Goal: Information Seeking & Learning: Check status

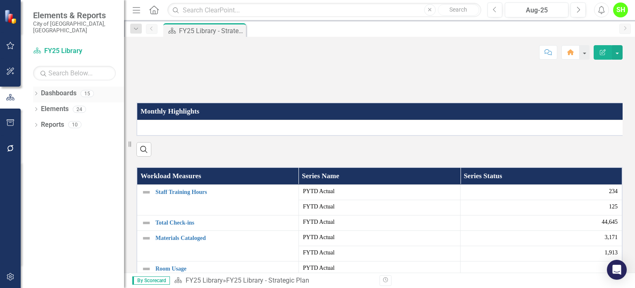
click at [58, 89] on link "Dashboards" at bounding box center [59, 94] width 36 height 10
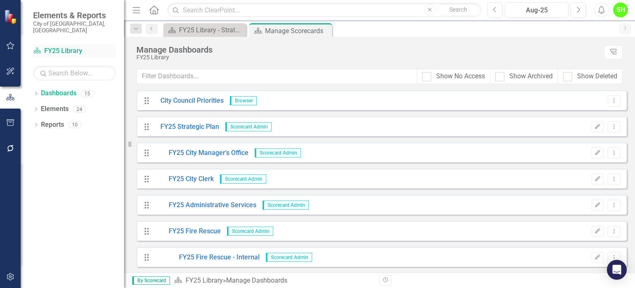
click at [55, 46] on link "Dashboard FY25 Library" at bounding box center [74, 51] width 83 height 10
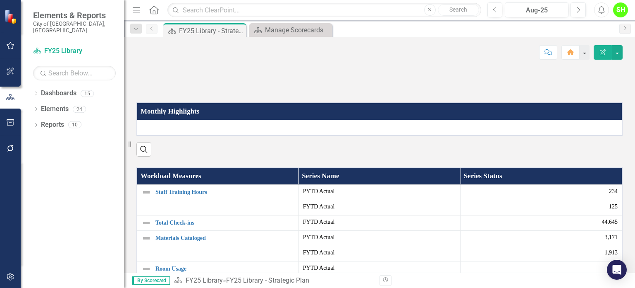
click at [188, 120] on th "Monthly Highlights" at bounding box center [380, 111] width 486 height 17
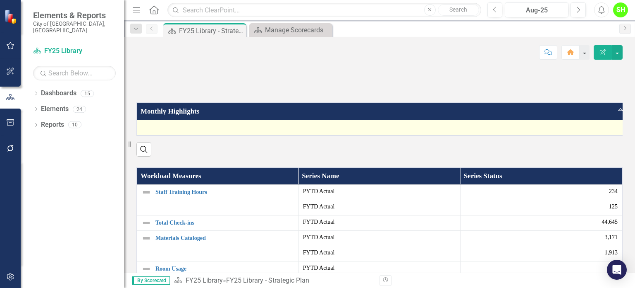
click at [166, 136] on td at bounding box center [383, 128] width 492 height 16
click at [167, 136] on td at bounding box center [383, 128] width 492 height 16
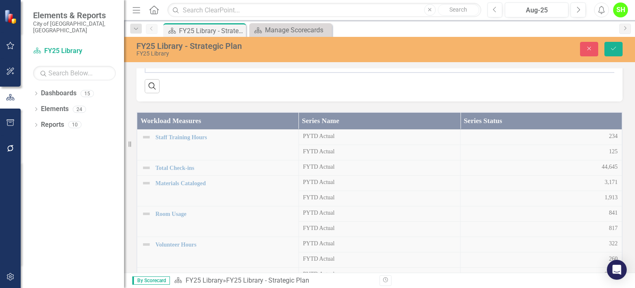
scroll to position [290, 0]
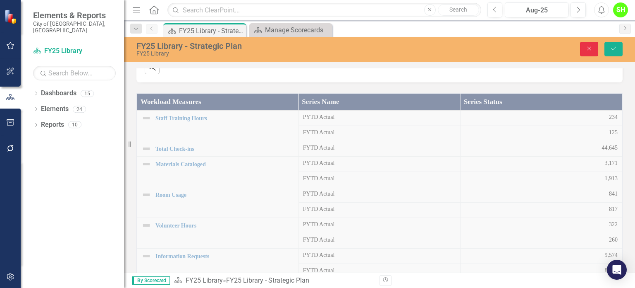
click at [583, 48] on button "Close" at bounding box center [589, 49] width 18 height 14
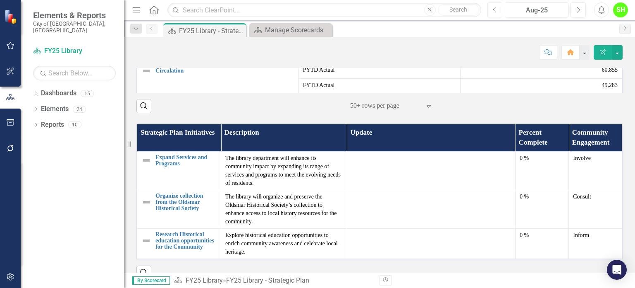
click at [495, 11] on icon "button" at bounding box center [494, 10] width 3 height 6
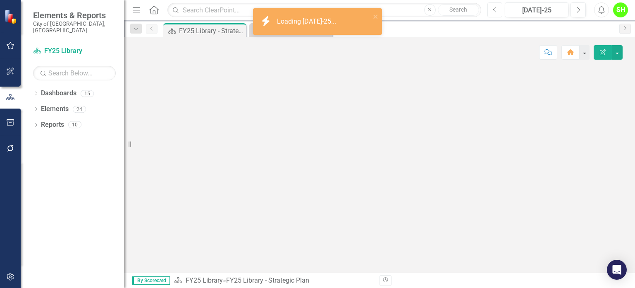
click at [495, 11] on icon "button" at bounding box center [494, 10] width 3 height 6
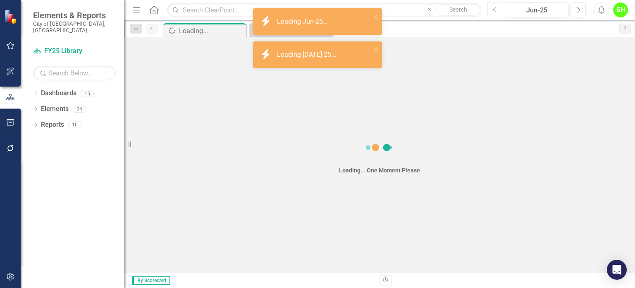
click at [495, 11] on icon "button" at bounding box center [494, 10] width 3 height 6
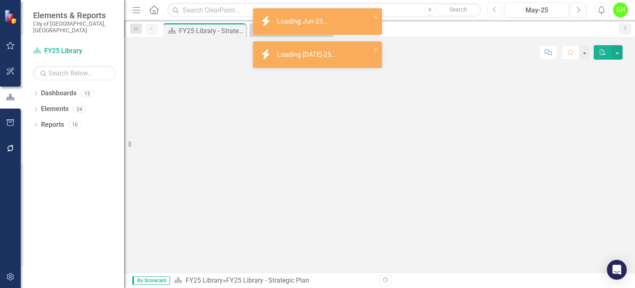
click at [495, 11] on icon "button" at bounding box center [494, 10] width 3 height 6
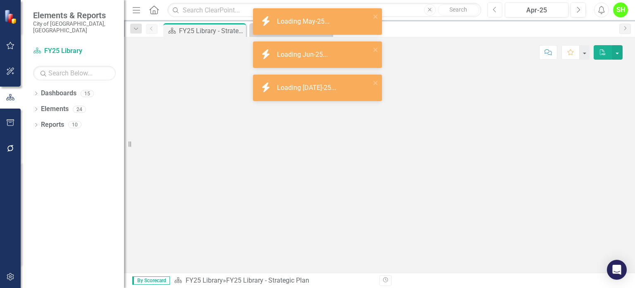
click at [495, 11] on icon "button" at bounding box center [494, 10] width 3 height 6
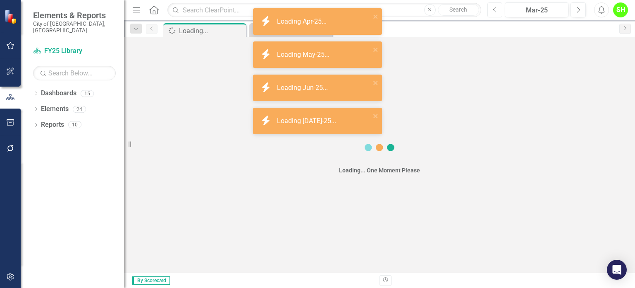
click at [495, 11] on icon "button" at bounding box center [494, 10] width 3 height 6
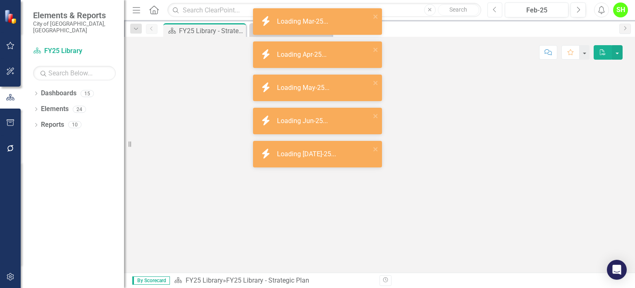
click at [495, 11] on icon "button" at bounding box center [494, 10] width 3 height 6
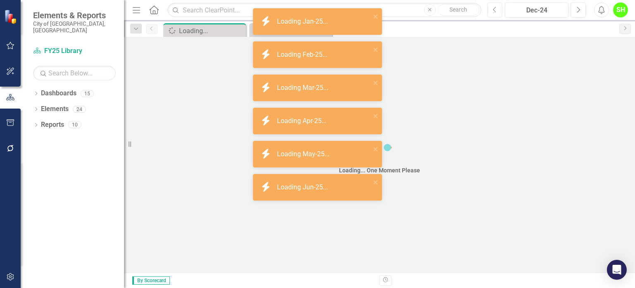
click at [495, 11] on icon "button" at bounding box center [494, 10] width 3 height 6
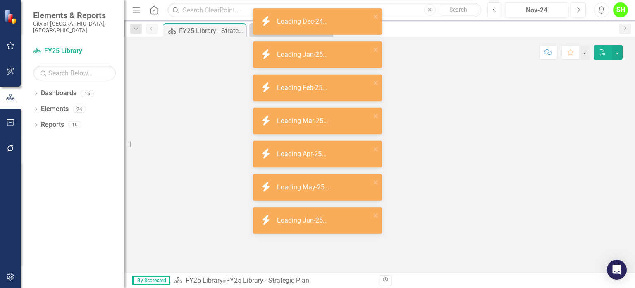
click at [495, 11] on icon "button" at bounding box center [494, 10] width 3 height 6
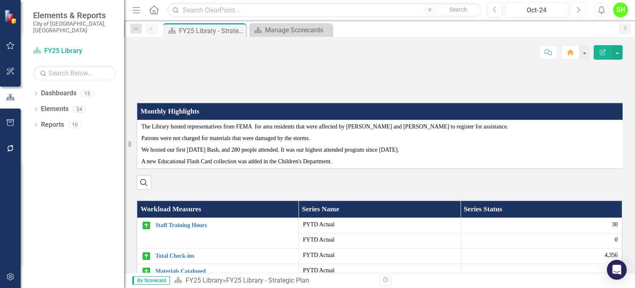
click at [582, 11] on button "Next" at bounding box center [578, 9] width 15 height 15
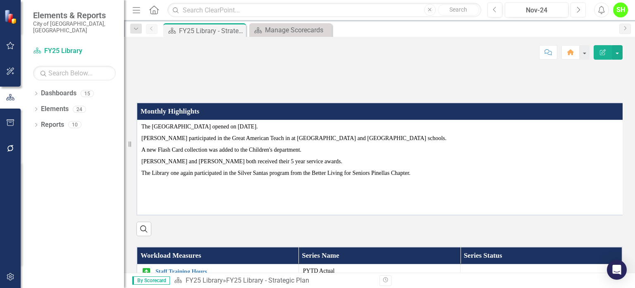
click at [580, 12] on icon "Next" at bounding box center [578, 9] width 5 height 7
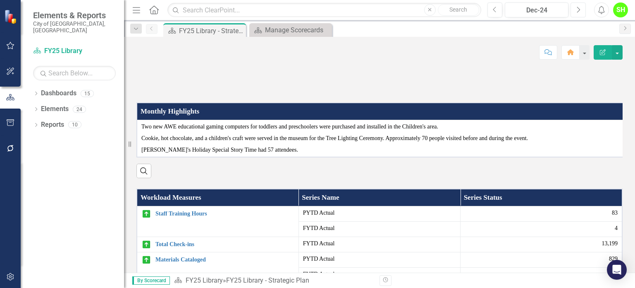
click at [580, 12] on icon "Next" at bounding box center [578, 9] width 5 height 7
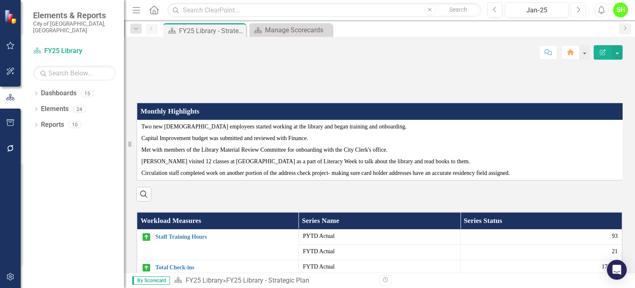
click at [580, 12] on icon "Next" at bounding box center [578, 9] width 5 height 7
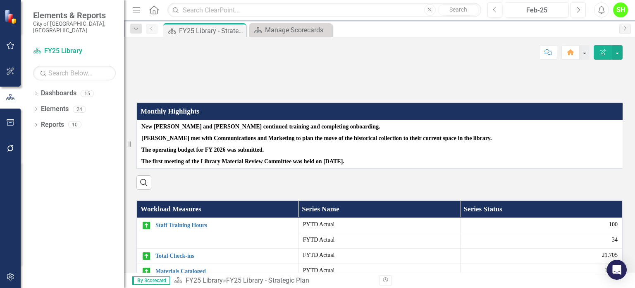
click at [580, 12] on icon "Next" at bounding box center [578, 9] width 5 height 7
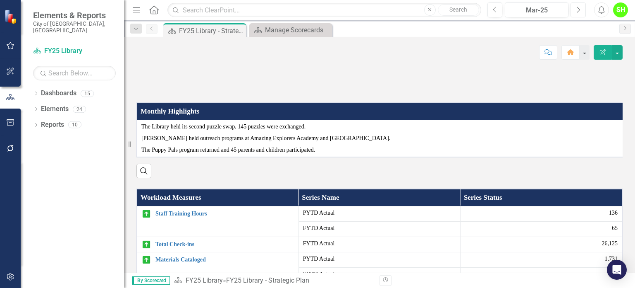
click at [580, 12] on icon "Next" at bounding box center [578, 9] width 5 height 7
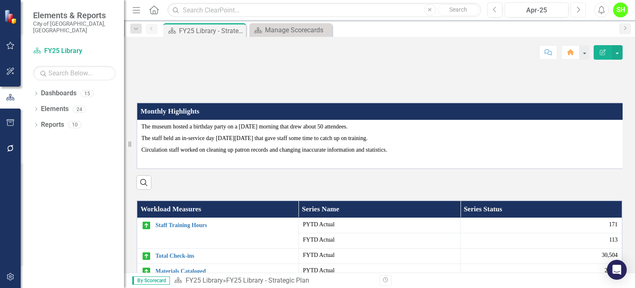
click at [580, 12] on icon "Next" at bounding box center [578, 9] width 5 height 7
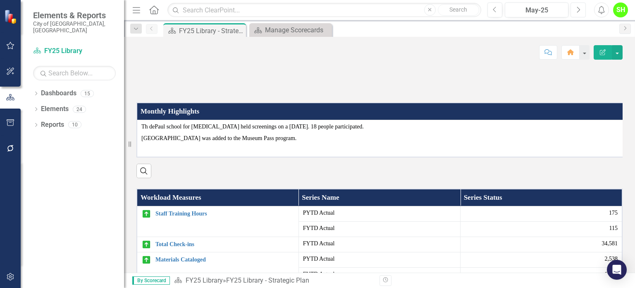
click at [580, 12] on icon "Next" at bounding box center [578, 9] width 5 height 7
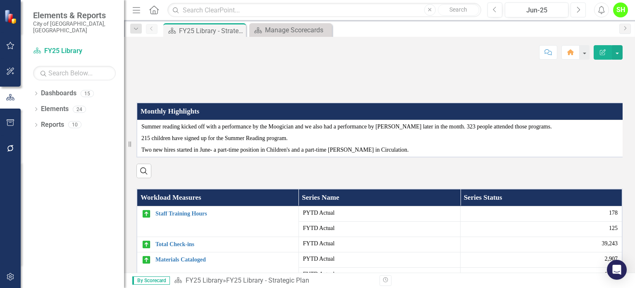
click at [580, 12] on icon "Next" at bounding box center [578, 9] width 5 height 7
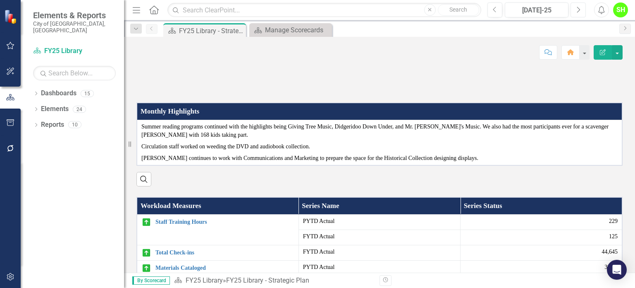
click at [580, 12] on icon "Next" at bounding box center [578, 9] width 5 height 7
